Goal: Communication & Community: Participate in discussion

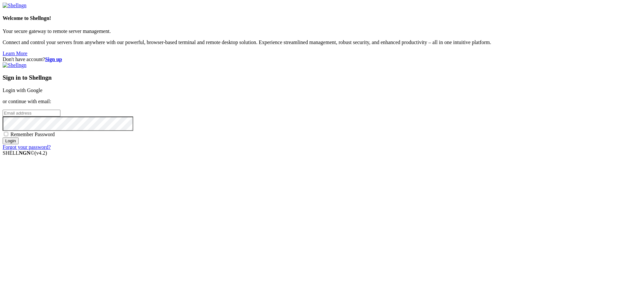
click at [42, 93] on link "Login with Google" at bounding box center [23, 90] width 40 height 6
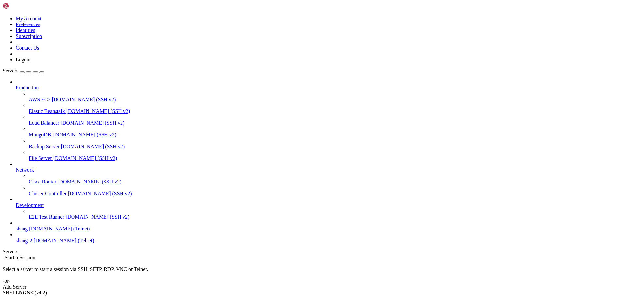
click at [28, 231] on span "shang" at bounding box center [22, 229] width 12 height 6
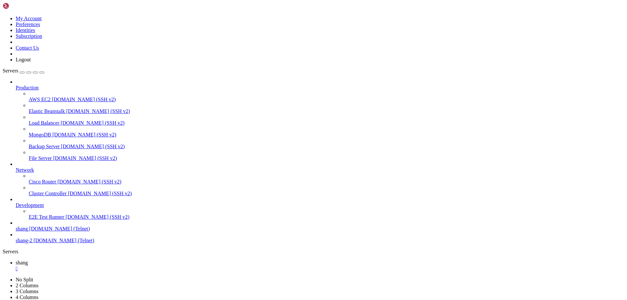
click at [31, 120] on span "Load Balancer" at bounding box center [44, 123] width 31 height 6
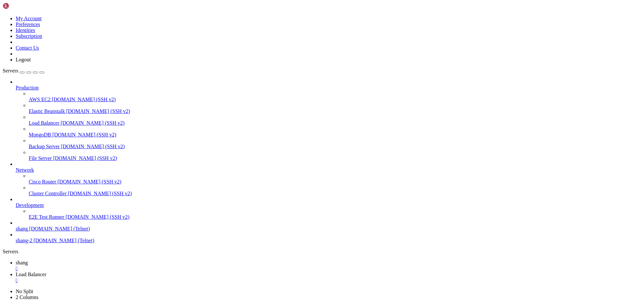
click at [101, 260] on link "shang " at bounding box center [320, 266] width 608 height 12
drag, startPoint x: 546, startPoint y: 629, endPoint x: 628, endPoint y: 683, distance: 97.5
drag, startPoint x: 544, startPoint y: 608, endPoint x: 629, endPoint y: 687, distance: 115.0
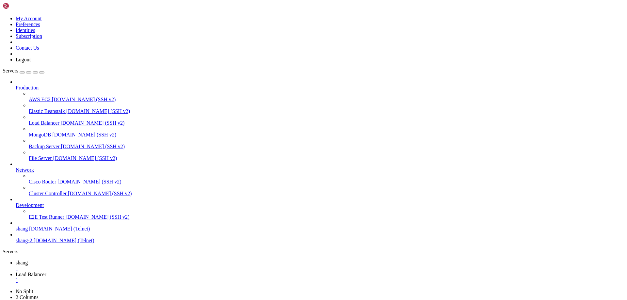
scroll to position [3271, 0]
drag, startPoint x: 27, startPoint y: 608, endPoint x: 225, endPoint y: 621, distance: 198.5
drag, startPoint x: 221, startPoint y: 610, endPoint x: 87, endPoint y: 624, distance: 134.6
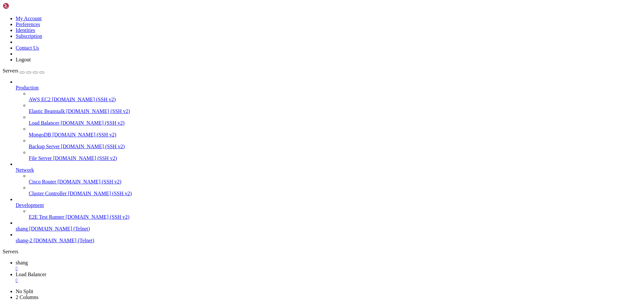
scroll to position [4397, 0]
drag, startPoint x: 545, startPoint y: 639, endPoint x: 618, endPoint y: 686, distance: 87.1
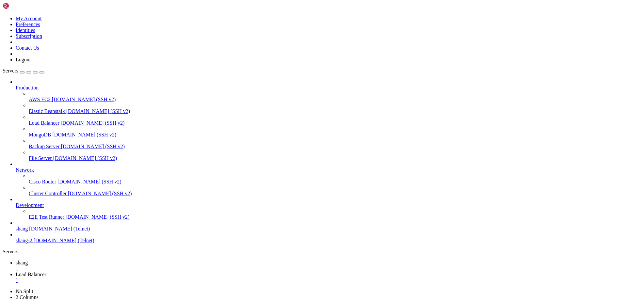
scroll to position [4960, 0]
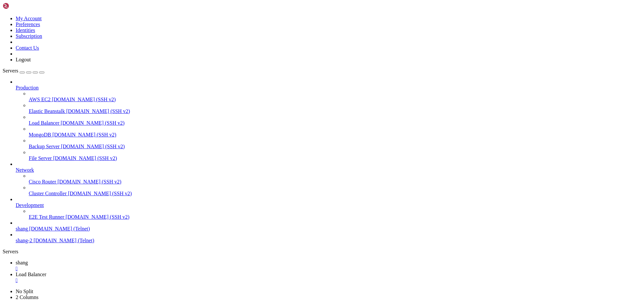
scroll to position [5230, 0]
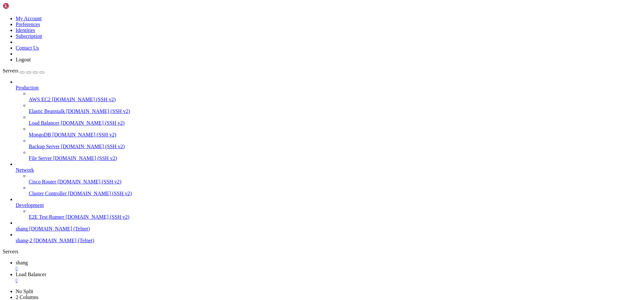
scroll to position [5288, 0]
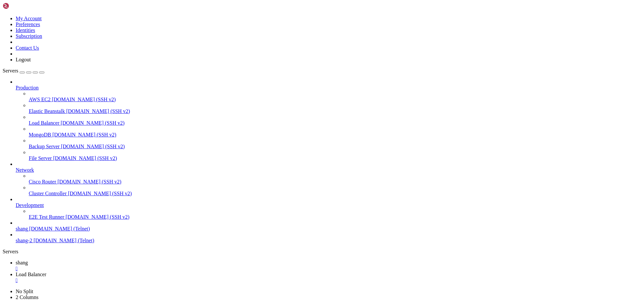
scroll to position [5445, 0]
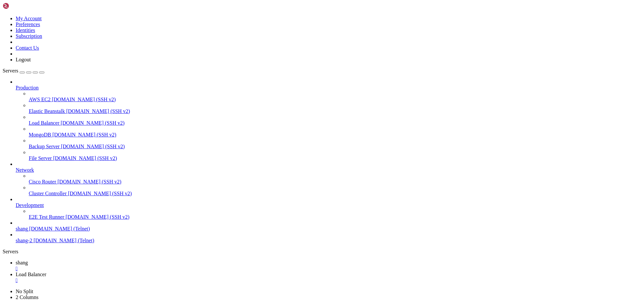
scroll to position [6498, 0]
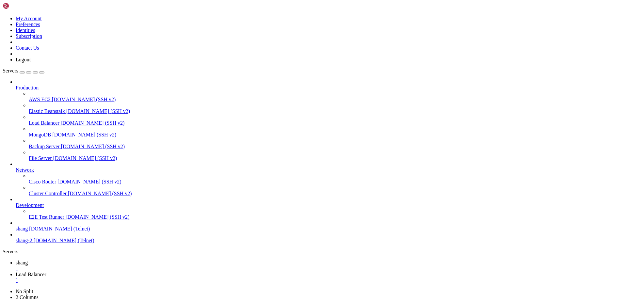
scroll to position [8853, 0]
drag, startPoint x: 35, startPoint y: 637, endPoint x: 129, endPoint y: 637, distance: 94.0
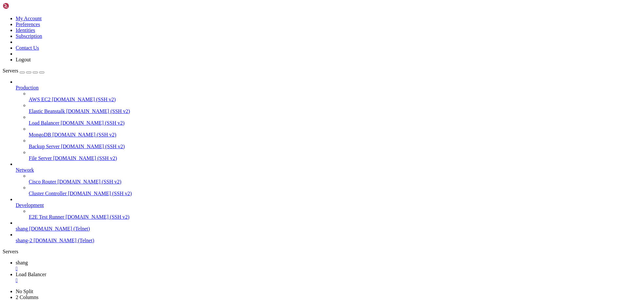
scroll to position [9103, 0]
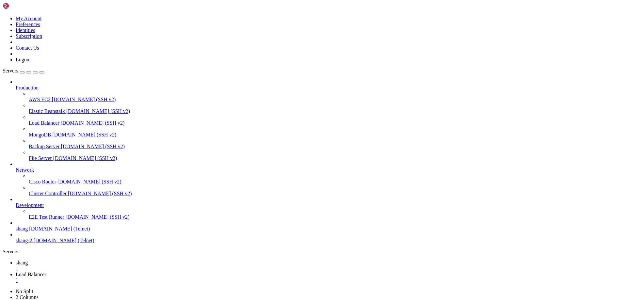
scroll to position [10170, 0]
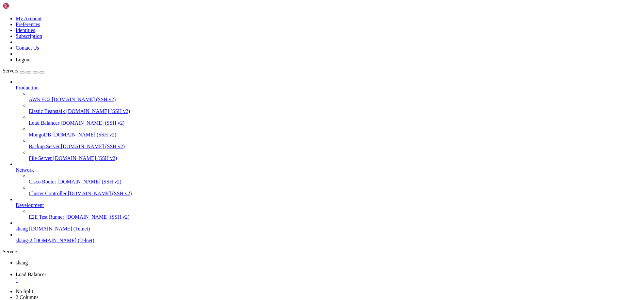
scroll to position [10532, 0]
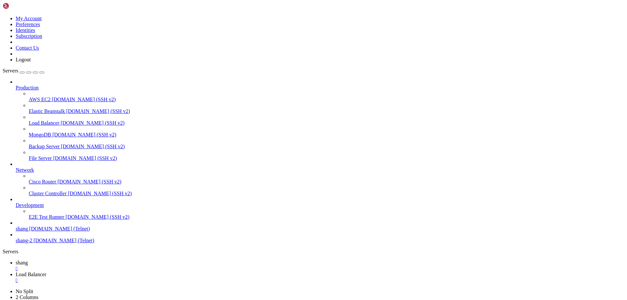
scroll to position [12344, 0]
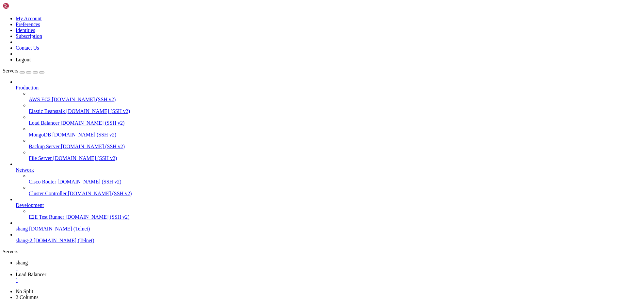
drag, startPoint x: 545, startPoint y: 643, endPoint x: 484, endPoint y: 687, distance: 75.0
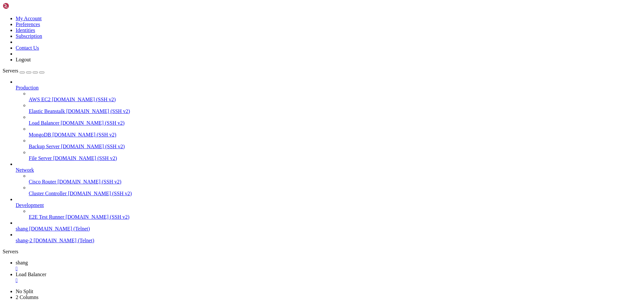
scroll to position [13270, 0]
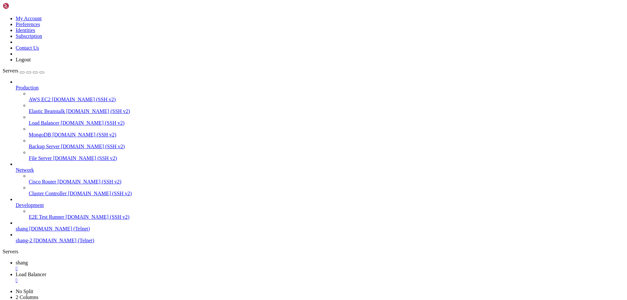
scroll to position [13421, 0]
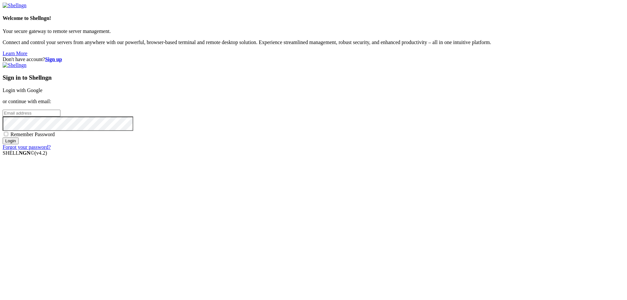
click at [42, 93] on link "Login with Google" at bounding box center [23, 90] width 40 height 6
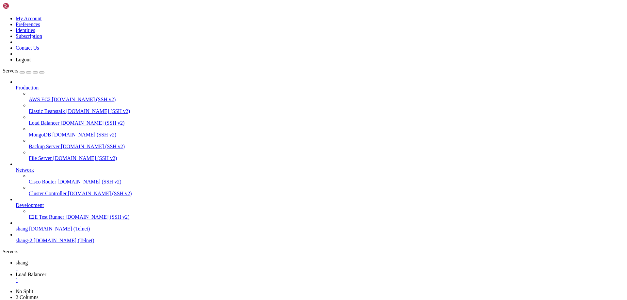
click at [16, 260] on icon at bounding box center [16, 263] width 0 height 6
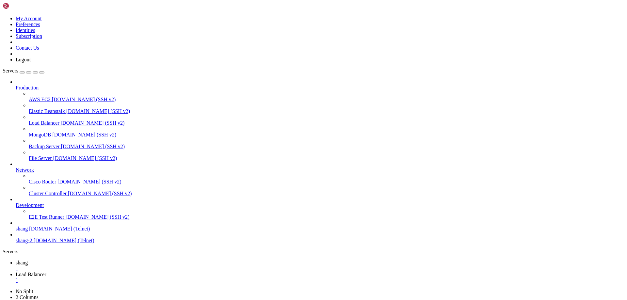
click at [139, 272] on link "Load Balancer " at bounding box center [320, 278] width 608 height 12
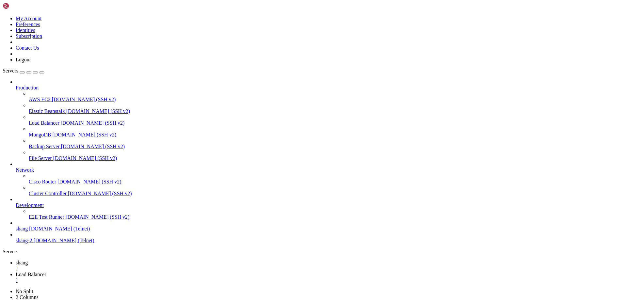
scroll to position [13715, 0]
click at [28, 260] on span "shang" at bounding box center [22, 263] width 12 height 6
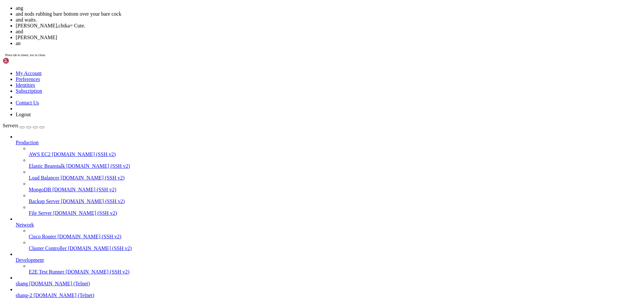
scroll to position [14014, 0]
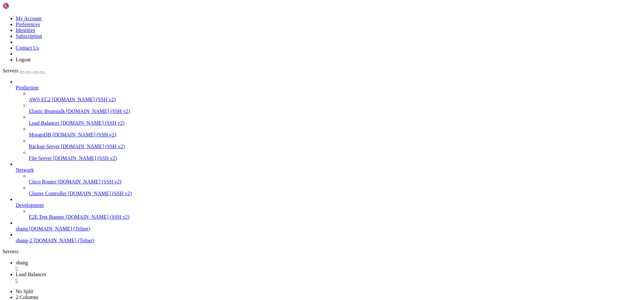
click at [113, 266] on div "" at bounding box center [320, 269] width 608 height 6
